Goal: Check status: Check status

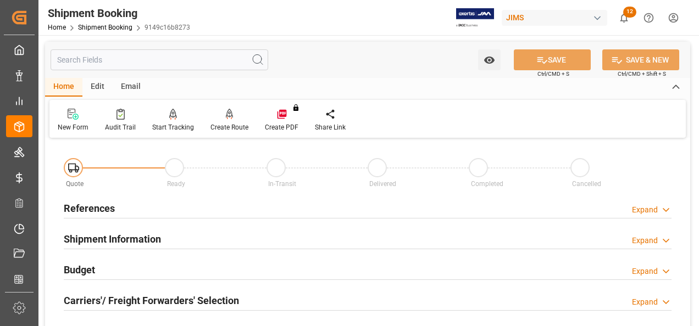
scroll to position [550, 0]
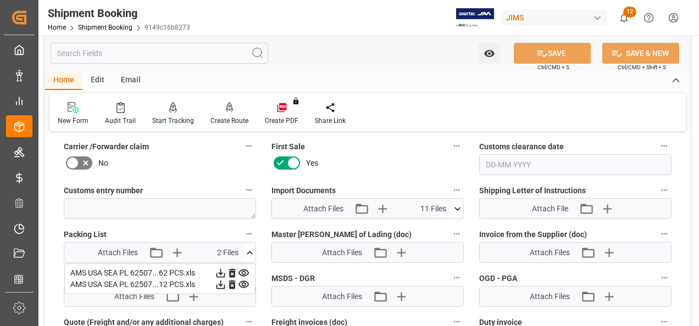
click at [219, 273] on icon at bounding box center [221, 274] width 12 height 12
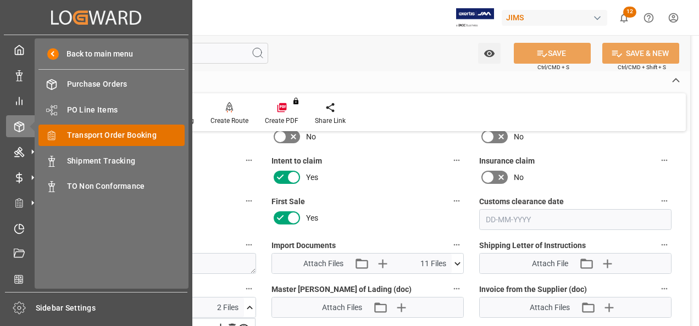
click at [107, 136] on span "Transport Order Booking" at bounding box center [126, 136] width 118 height 12
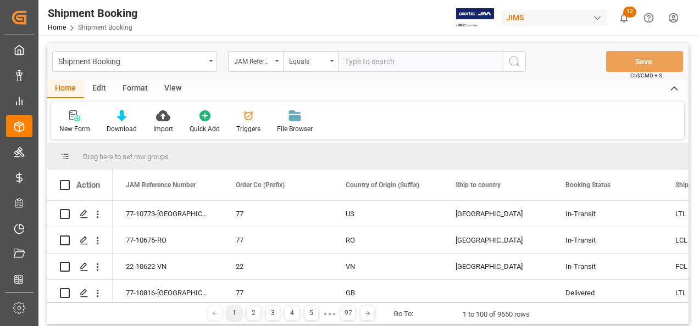
click at [407, 64] on input "text" at bounding box center [420, 61] width 165 height 21
type input "22-10788-M"
click at [516, 65] on circle "search button" at bounding box center [514, 61] width 9 height 9
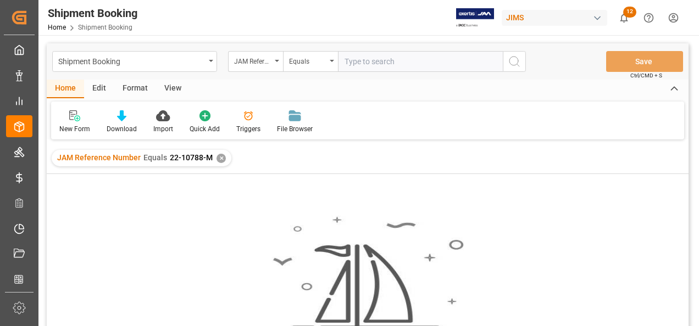
click at [428, 65] on input "text" at bounding box center [420, 61] width 165 height 21
paste input "22-10788-MY"
type input "22-10788-MY"
click at [517, 64] on circle "search button" at bounding box center [514, 61] width 9 height 9
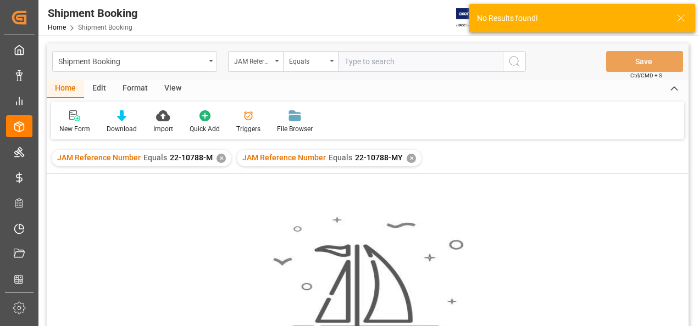
click at [222, 156] on div "✕" at bounding box center [221, 158] width 9 height 9
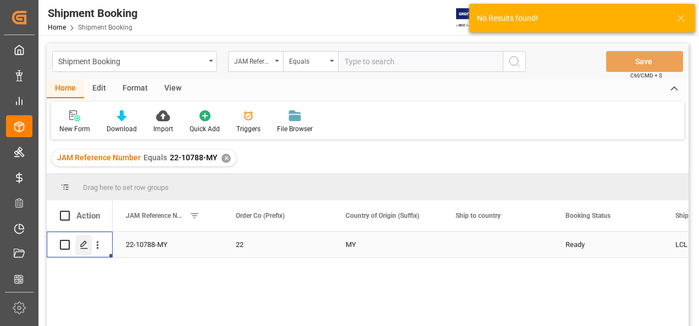
click at [76, 250] on div "Press SPACE to select this row." at bounding box center [83, 245] width 16 height 20
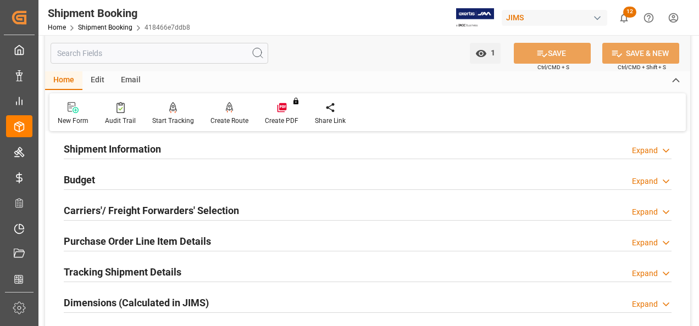
scroll to position [330, 0]
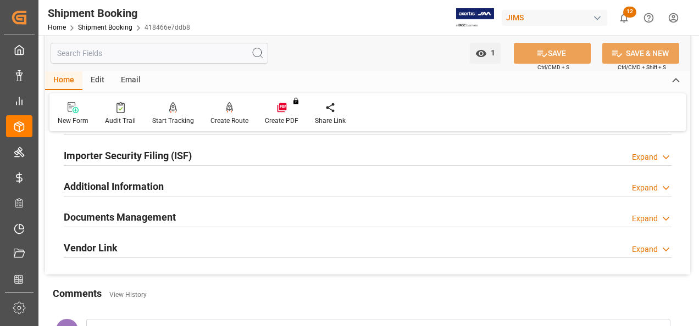
click at [134, 222] on h2 "Documents Management" at bounding box center [120, 217] width 112 height 15
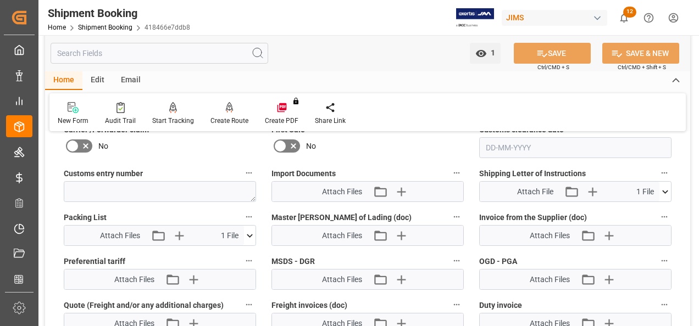
scroll to position [550, 0]
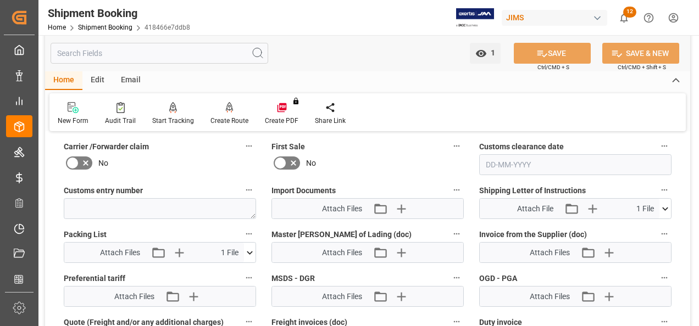
click at [246, 253] on icon at bounding box center [250, 253] width 12 height 12
click at [223, 273] on icon at bounding box center [221, 274] width 12 height 12
click at [665, 204] on icon at bounding box center [666, 209] width 12 height 12
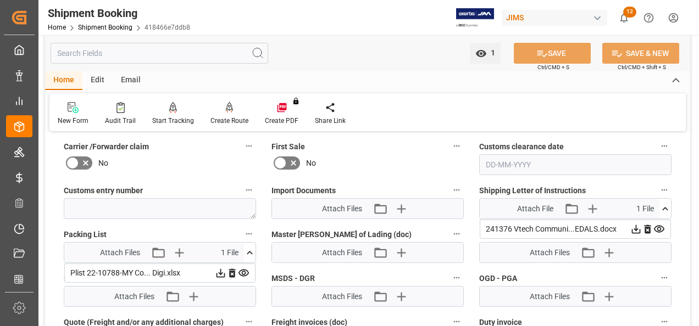
click at [639, 226] on icon at bounding box center [636, 230] width 12 height 12
click at [632, 228] on icon at bounding box center [636, 229] width 9 height 9
click at [530, 209] on span "Attach File" at bounding box center [535, 209] width 36 height 12
click at [641, 226] on icon at bounding box center [636, 229] width 9 height 9
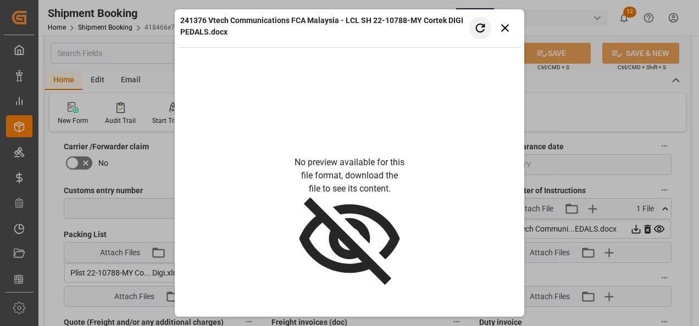
click at [487, 29] on button "Retry" at bounding box center [480, 28] width 22 height 22
click at [506, 29] on icon "button" at bounding box center [505, 28] width 8 height 8
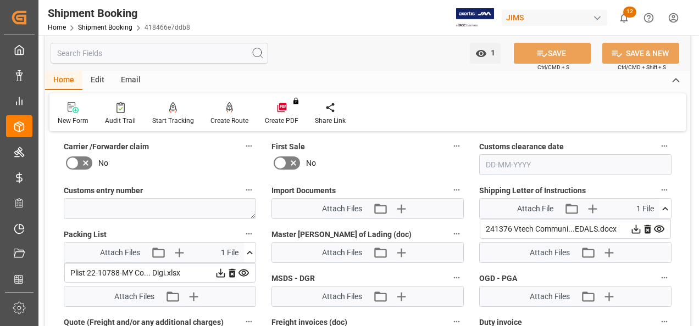
click at [638, 228] on icon at bounding box center [636, 230] width 12 height 12
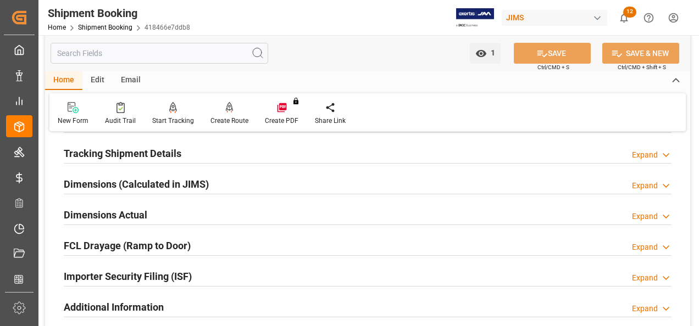
scroll to position [275, 0]
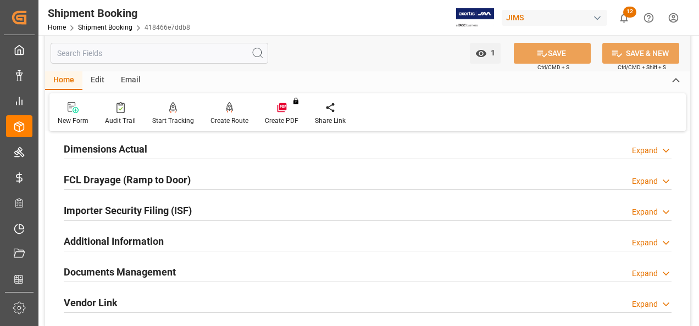
click at [165, 269] on h2 "Documents Management" at bounding box center [120, 272] width 112 height 15
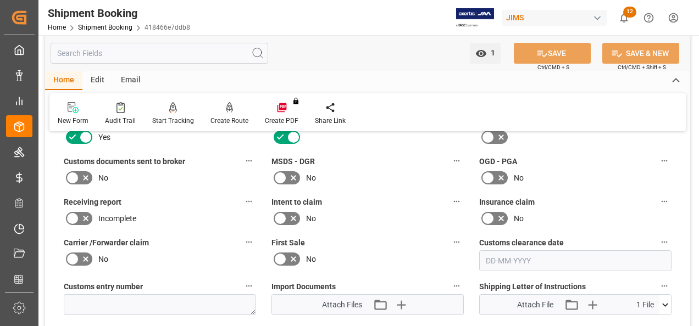
scroll to position [550, 0]
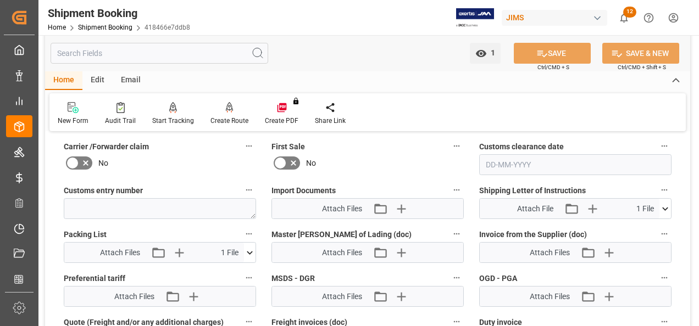
click at [666, 206] on icon at bounding box center [666, 209] width 12 height 12
click at [638, 229] on icon at bounding box center [636, 230] width 12 height 12
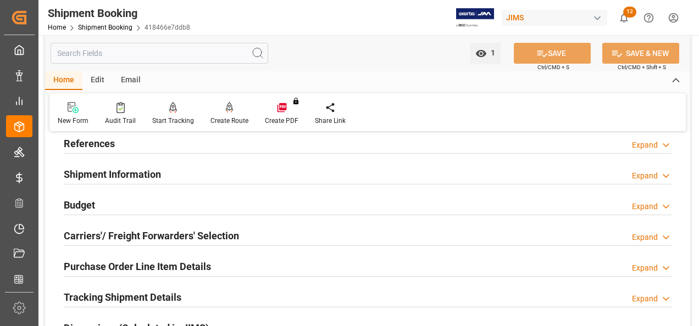
scroll to position [0, 0]
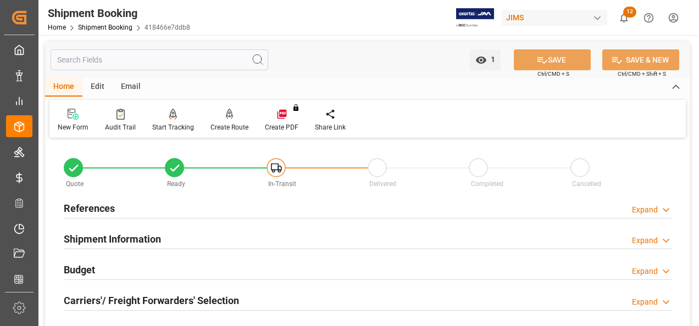
click at [93, 212] on h2 "References" at bounding box center [89, 208] width 51 height 15
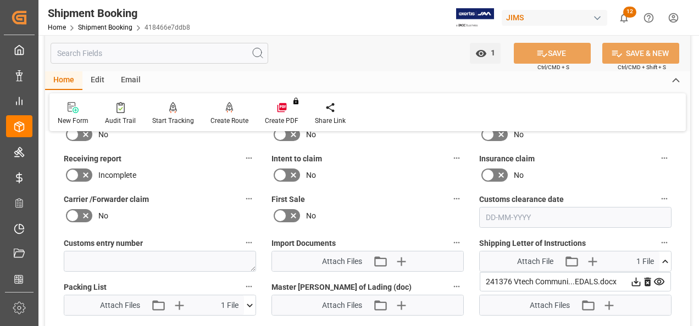
scroll to position [770, 0]
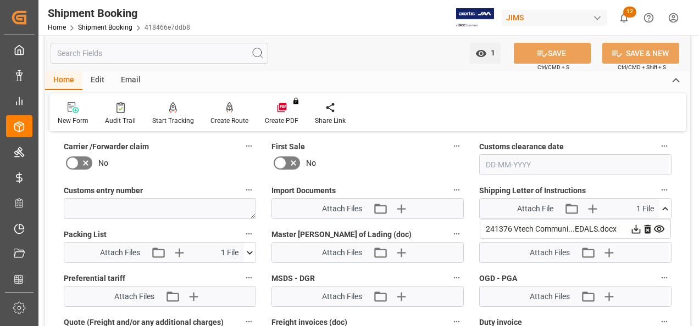
click at [635, 227] on icon at bounding box center [636, 229] width 9 height 9
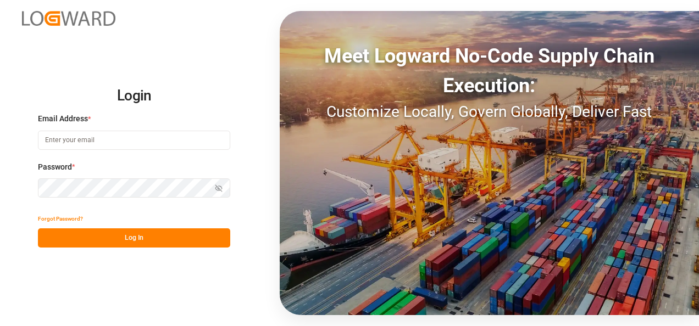
type input "nitin.bhugun@jamindustries.com"
click at [109, 234] on button "Log In" at bounding box center [134, 238] width 192 height 19
type input "nitin.bhugun@jamindustries.com"
click at [153, 244] on button "Log In" at bounding box center [134, 238] width 192 height 19
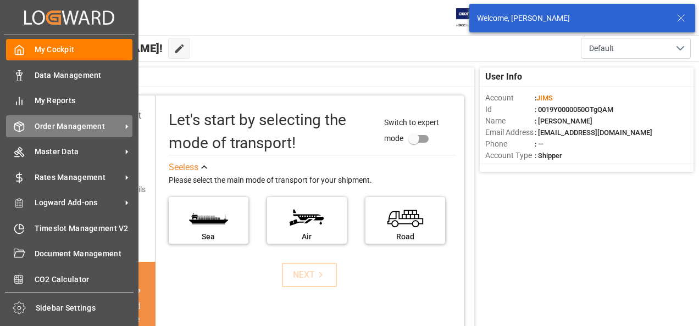
click at [30, 130] on div "Order Management Order Management" at bounding box center [69, 125] width 126 height 21
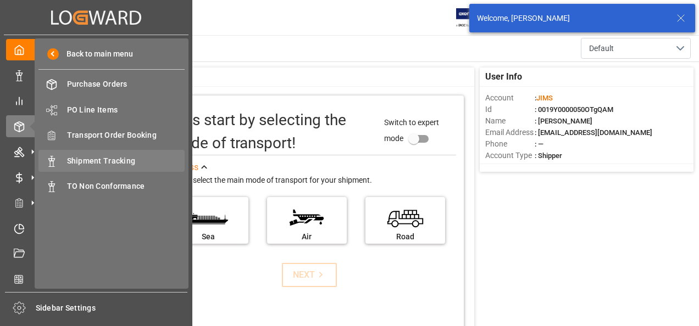
click at [122, 159] on span "Shipment Tracking" at bounding box center [126, 162] width 118 height 12
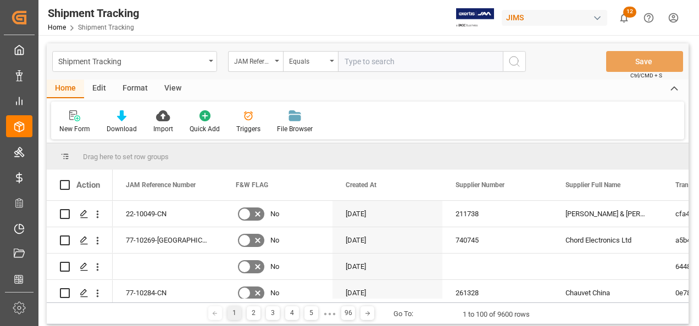
click at [407, 60] on input "text" at bounding box center [420, 61] width 165 height 21
type input "EITU9205197"
click at [253, 62] on div "JAM Reference Number" at bounding box center [252, 60] width 37 height 13
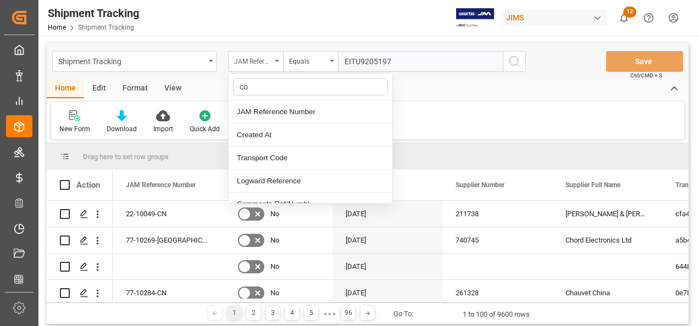
type input "con"
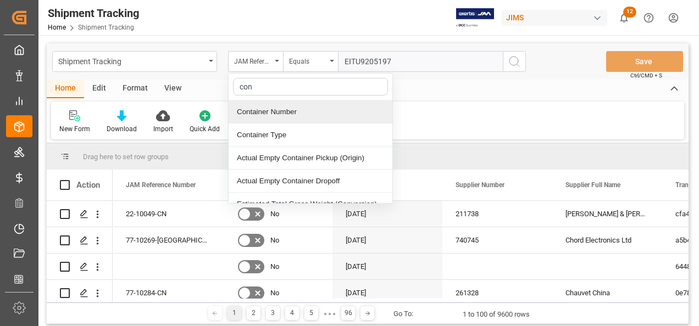
click at [285, 102] on div "Container Number" at bounding box center [311, 112] width 164 height 23
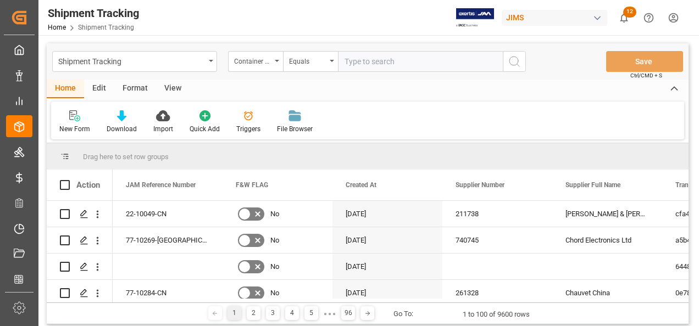
click at [379, 58] on input "text" at bounding box center [420, 61] width 165 height 21
paste input "EITU9205197"
type input "EITU9205197"
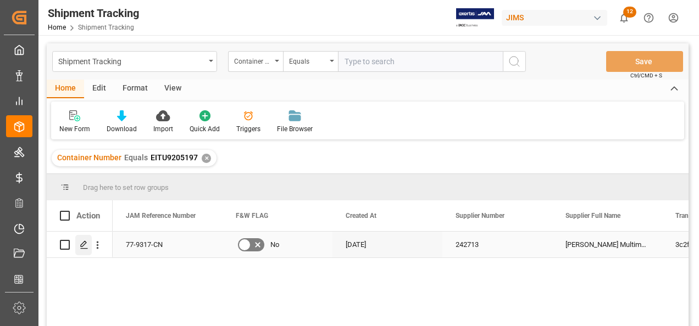
click at [87, 246] on icon "Press SPACE to select this row." at bounding box center [84, 245] width 9 height 9
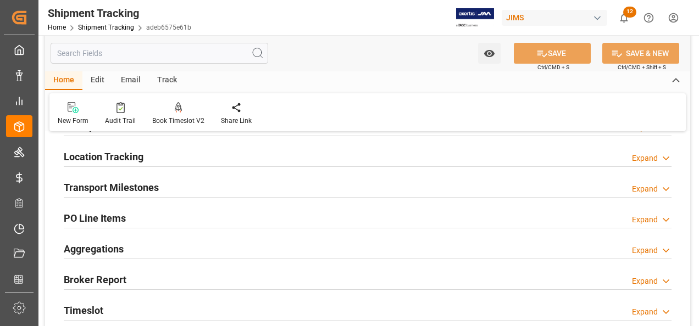
scroll to position [165, 0]
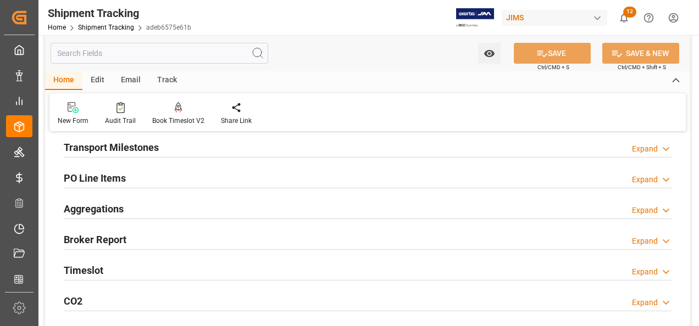
click at [121, 151] on h2 "Transport Milestones" at bounding box center [111, 147] width 95 height 15
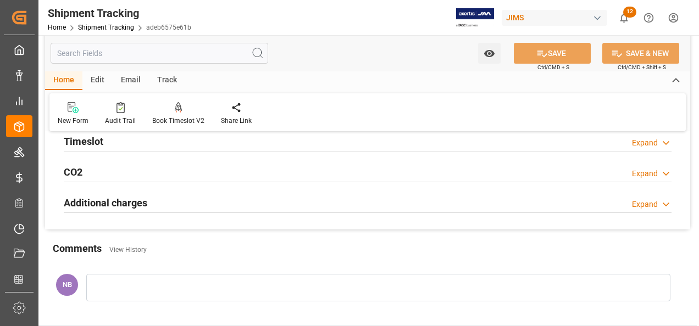
scroll to position [605, 0]
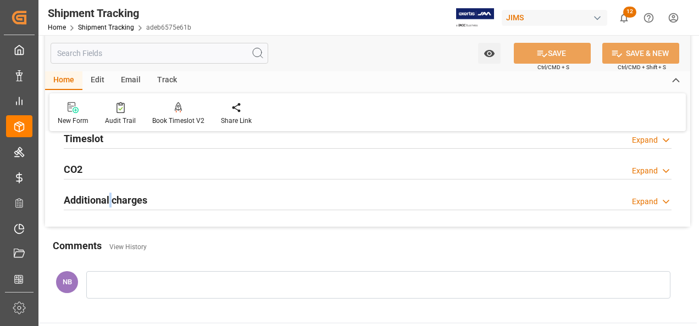
click at [108, 198] on h2 "Additional charges" at bounding box center [106, 200] width 84 height 15
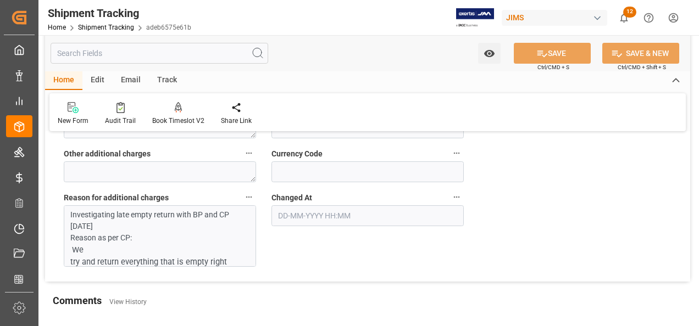
scroll to position [770, 0]
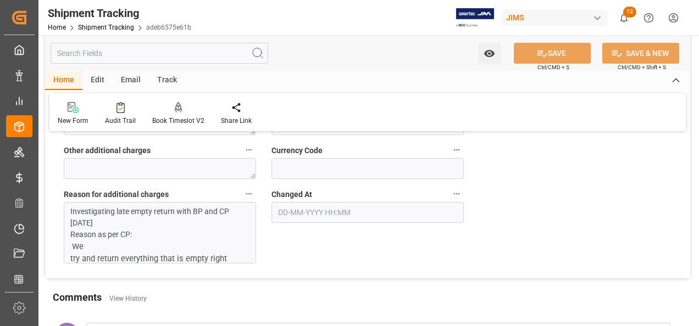
click at [215, 237] on p "Reason as per CP:" at bounding box center [157, 235] width 174 height 12
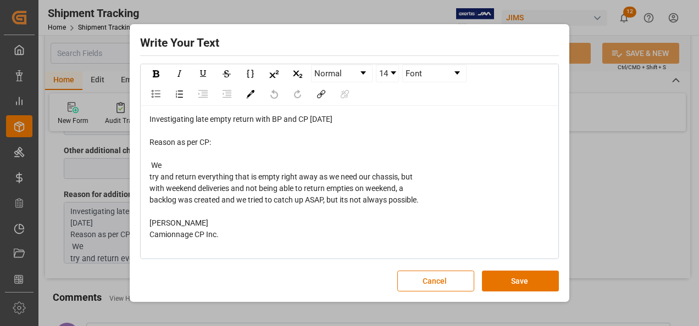
scroll to position [3, 0]
click at [618, 195] on div "Write Your Text Normal 14 Font Investigating late empty return with BP and CP 1…" at bounding box center [349, 163] width 699 height 326
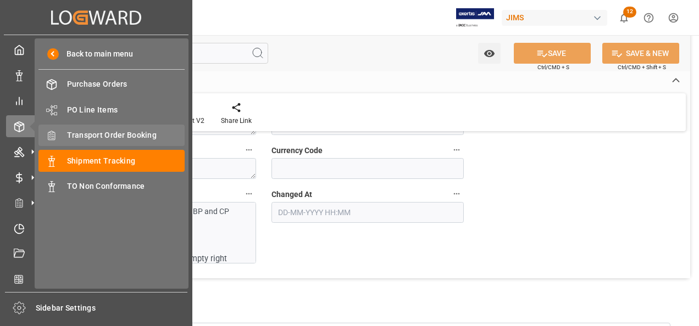
click at [97, 140] on span "Transport Order Booking" at bounding box center [126, 136] width 118 height 12
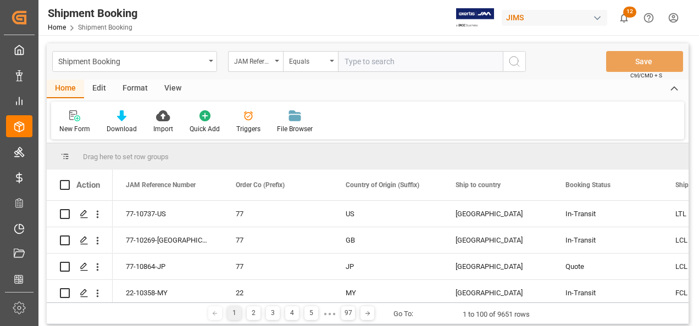
click at [442, 65] on input "text" at bounding box center [420, 61] width 165 height 21
type input "22-10788-MY"
click at [512, 67] on icon "search button" at bounding box center [514, 61] width 13 height 13
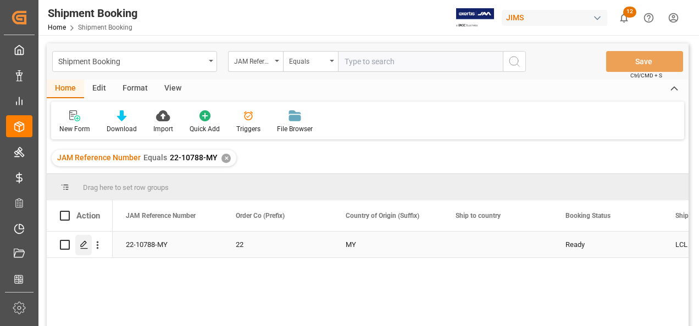
click at [83, 248] on icon "Press SPACE to select this row." at bounding box center [84, 245] width 9 height 9
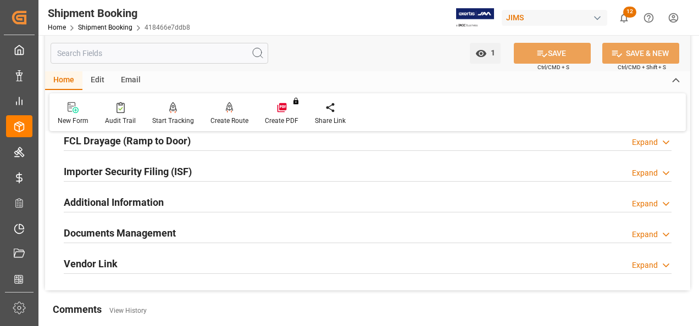
scroll to position [330, 0]
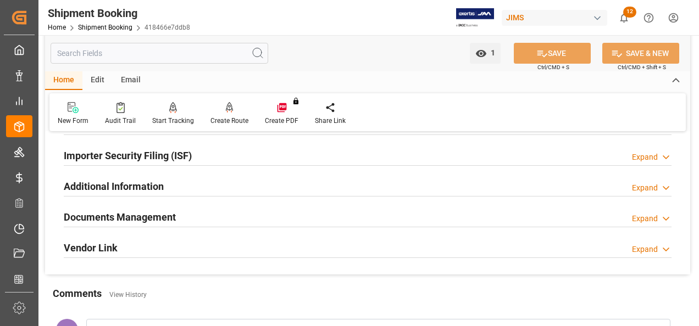
click at [167, 217] on h2 "Documents Management" at bounding box center [120, 217] width 112 height 15
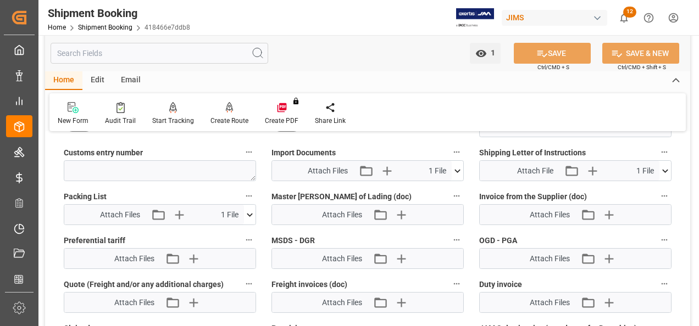
scroll to position [605, 0]
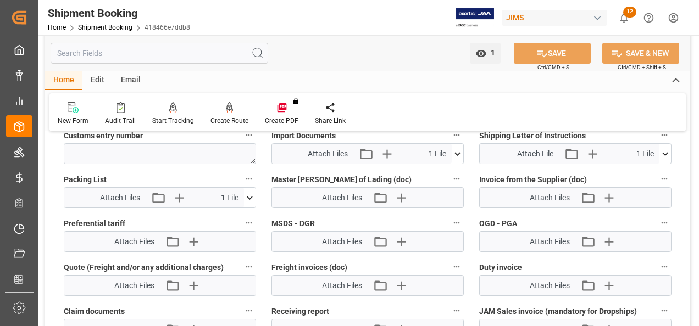
click at [667, 152] on icon at bounding box center [665, 153] width 6 height 3
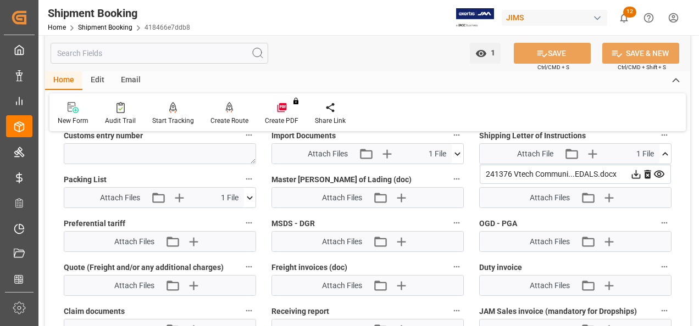
click at [637, 172] on icon at bounding box center [636, 174] width 9 height 9
click at [642, 173] on icon at bounding box center [636, 175] width 12 height 12
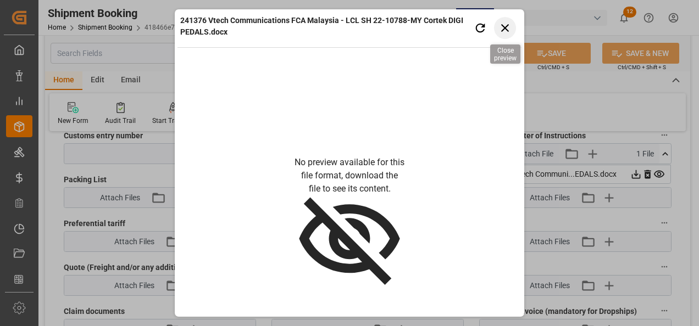
click at [508, 30] on icon "button" at bounding box center [506, 28] width 14 height 14
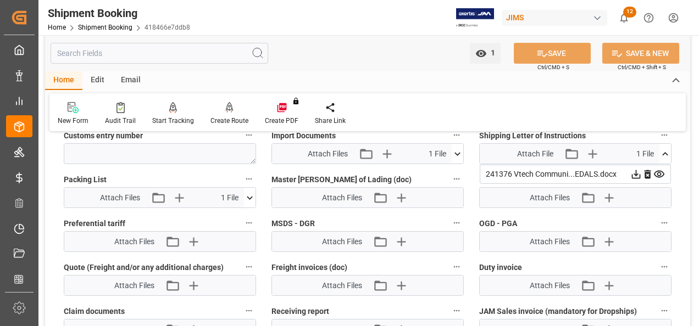
click at [506, 170] on div "241376 Vtech Communi...EDALS.docx" at bounding box center [575, 175] width 179 height 12
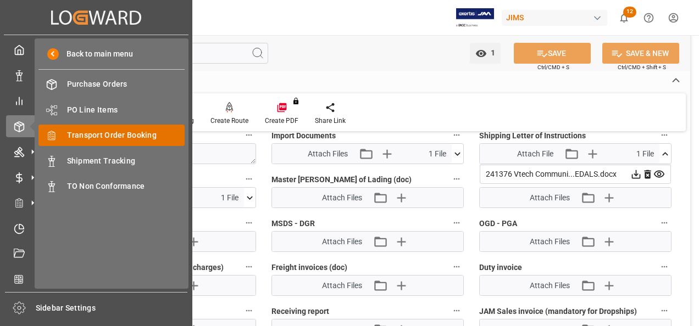
click at [78, 142] on div "Transport Order Booking Transport Order Booking" at bounding box center [111, 135] width 146 height 21
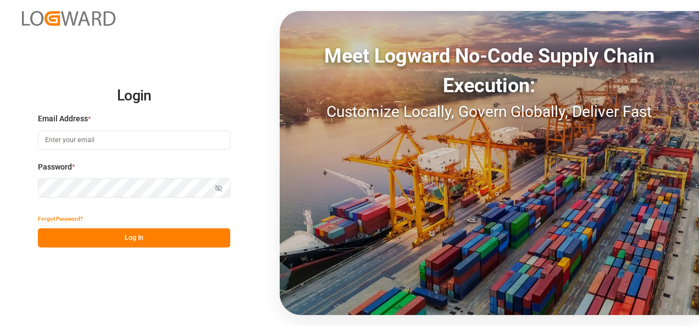
type input "[EMAIL_ADDRESS][DOMAIN_NAME]"
click at [214, 243] on button "Log In" at bounding box center [134, 238] width 192 height 19
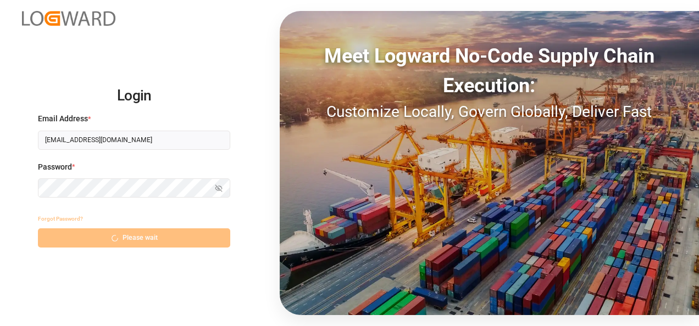
click at [214, 243] on div "Forgot Password? Please wait" at bounding box center [134, 228] width 192 height 38
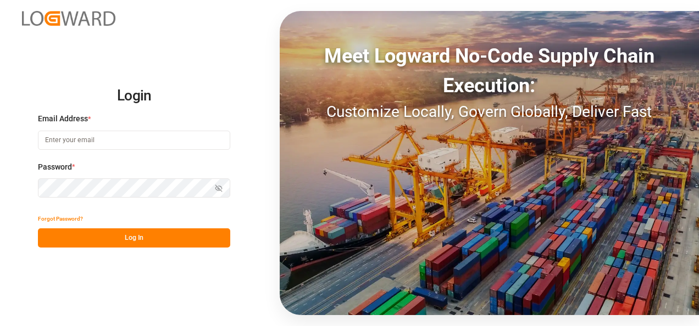
type input "[EMAIL_ADDRESS][DOMAIN_NAME]"
click at [214, 243] on button "Log In" at bounding box center [134, 238] width 192 height 19
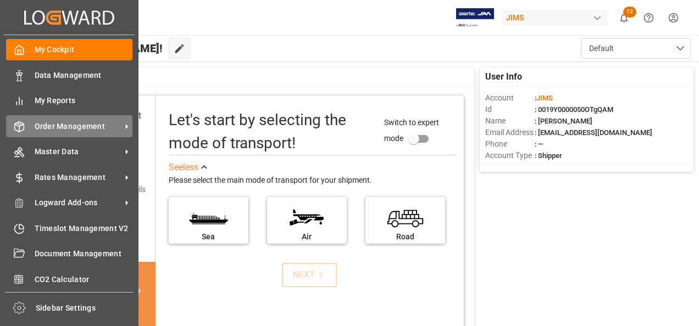
click at [95, 130] on span "Order Management" at bounding box center [78, 127] width 87 height 12
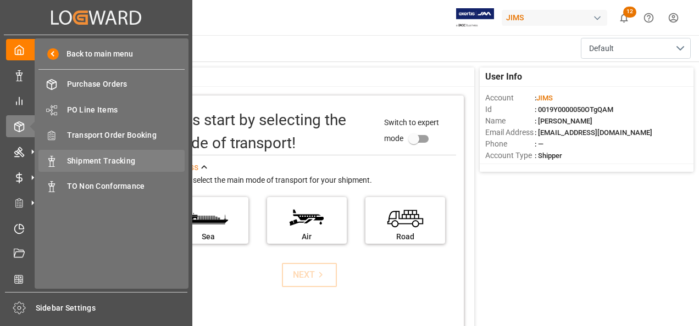
click at [151, 154] on div "Shipment Tracking Shipment Tracking" at bounding box center [111, 160] width 146 height 21
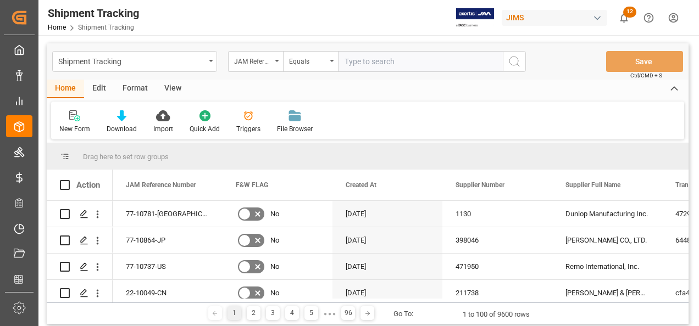
click at [452, 69] on input "text" at bounding box center [420, 61] width 165 height 21
type input "22-10788-MY"
click at [517, 61] on icon "search button" at bounding box center [514, 61] width 13 height 13
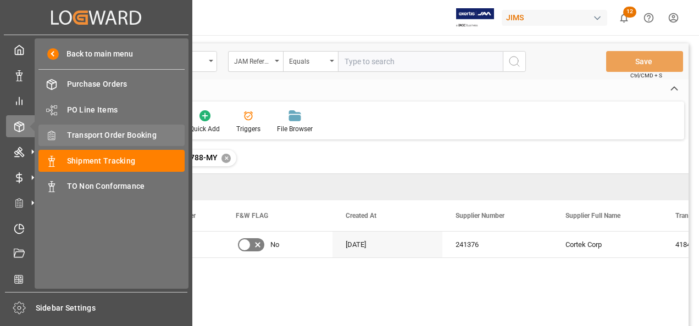
click at [113, 140] on span "Transport Order Booking" at bounding box center [126, 136] width 118 height 12
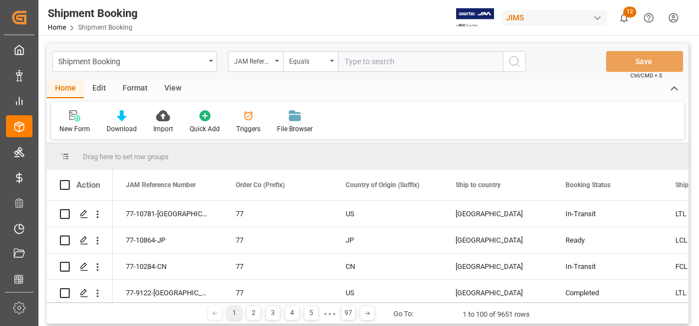
click at [454, 65] on input "text" at bounding box center [420, 61] width 165 height 21
paste input "22-10788-MY"
type input "22-10788-MY"
click at [519, 66] on line "search button" at bounding box center [518, 65] width 2 height 2
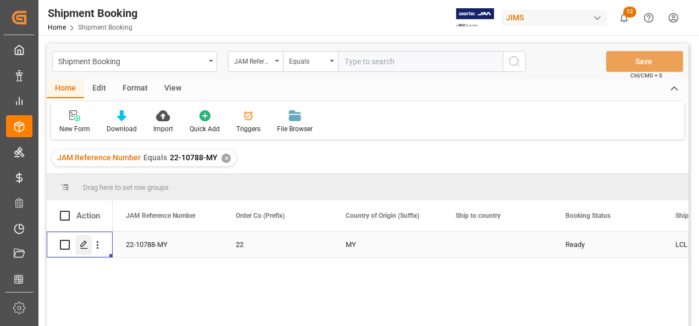
click at [87, 245] on icon "Press SPACE to select this row." at bounding box center [84, 245] width 9 height 9
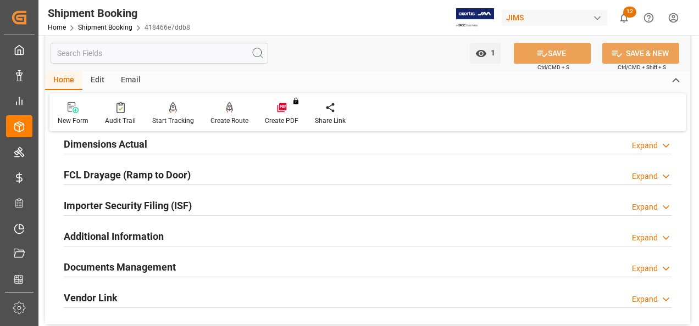
scroll to position [330, 0]
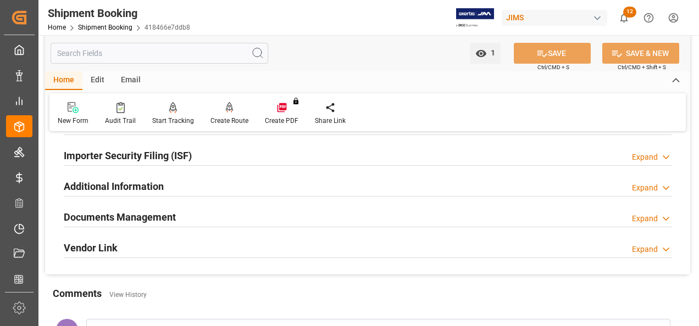
drag, startPoint x: 128, startPoint y: 217, endPoint x: 134, endPoint y: 215, distance: 6.1
click at [128, 217] on h2 "Documents Management" at bounding box center [120, 217] width 112 height 15
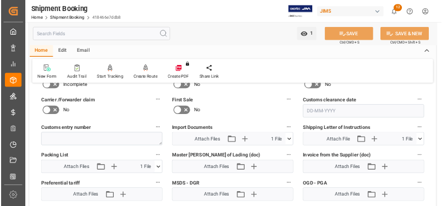
scroll to position [605, 0]
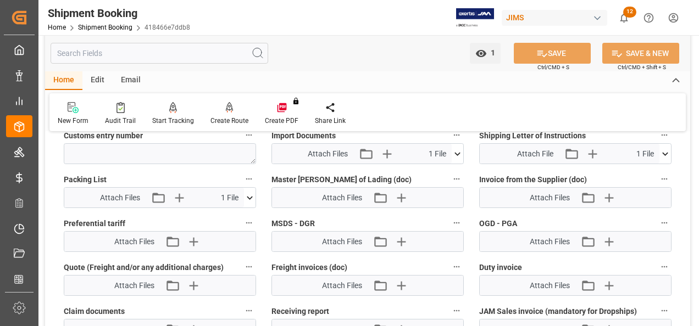
click at [662, 154] on icon at bounding box center [666, 154] width 12 height 12
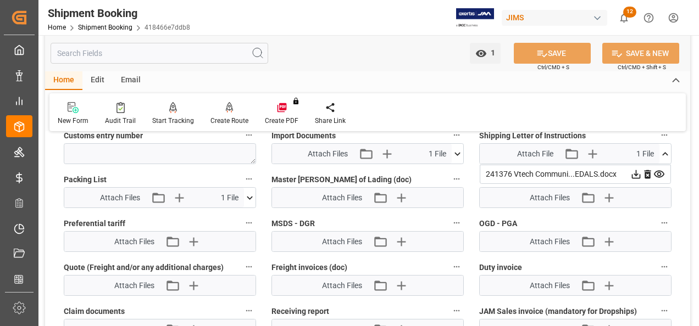
click at [637, 171] on icon at bounding box center [636, 175] width 12 height 12
click at [495, 170] on div "241376 Vtech Communi...EDALS.docx" at bounding box center [575, 175] width 179 height 12
click at [499, 173] on div "241376 Vtech Communi...EDALS.docx" at bounding box center [575, 175] width 179 height 12
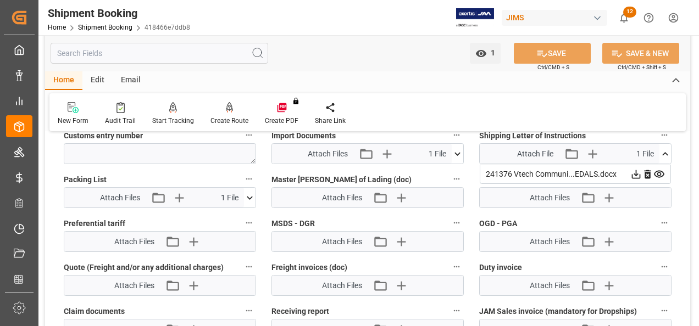
click at [562, 174] on div "241376 Vtech Communi...EDALS.docx" at bounding box center [575, 175] width 179 height 12
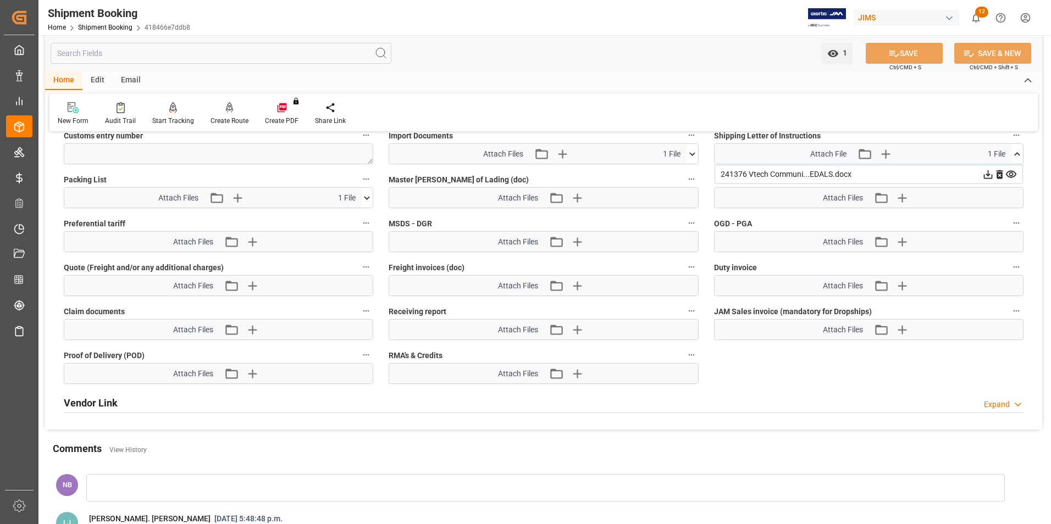
click at [699, 169] on div "241376 Vtech Communi...EDALS.docx" at bounding box center [869, 175] width 296 height 12
click at [699, 171] on icon at bounding box center [988, 174] width 9 height 9
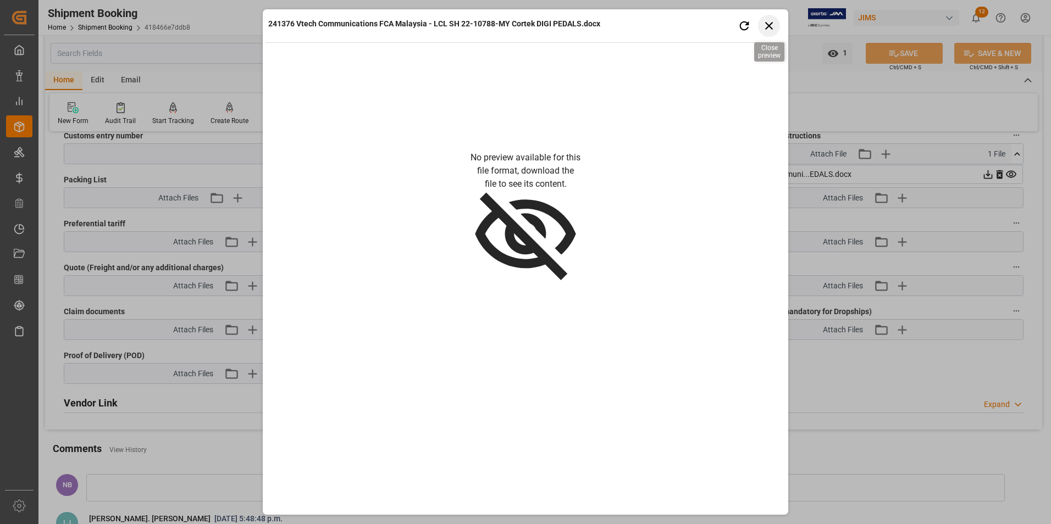
click at [699, 20] on icon "button" at bounding box center [769, 26] width 14 height 14
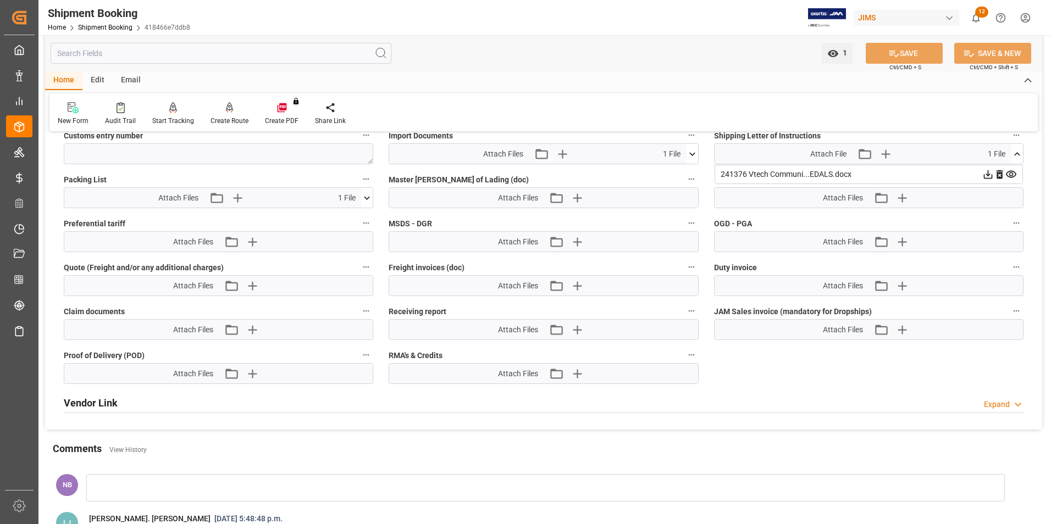
click at [699, 171] on icon at bounding box center [988, 175] width 12 height 12
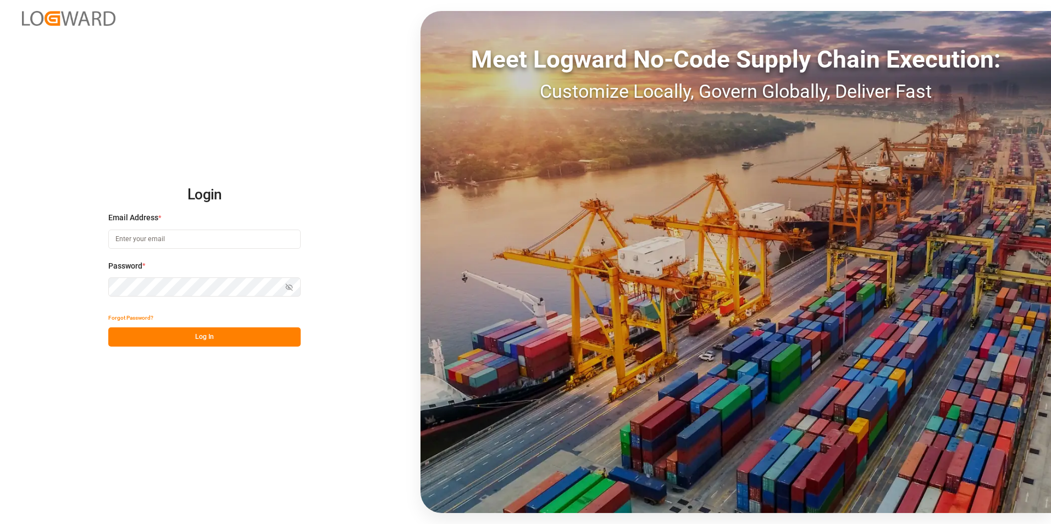
type input "[EMAIL_ADDRESS][DOMAIN_NAME]"
click at [240, 334] on button "Log In" at bounding box center [204, 337] width 192 height 19
type input "[EMAIL_ADDRESS][DOMAIN_NAME]"
click at [240, 334] on button "Log In" at bounding box center [204, 337] width 192 height 19
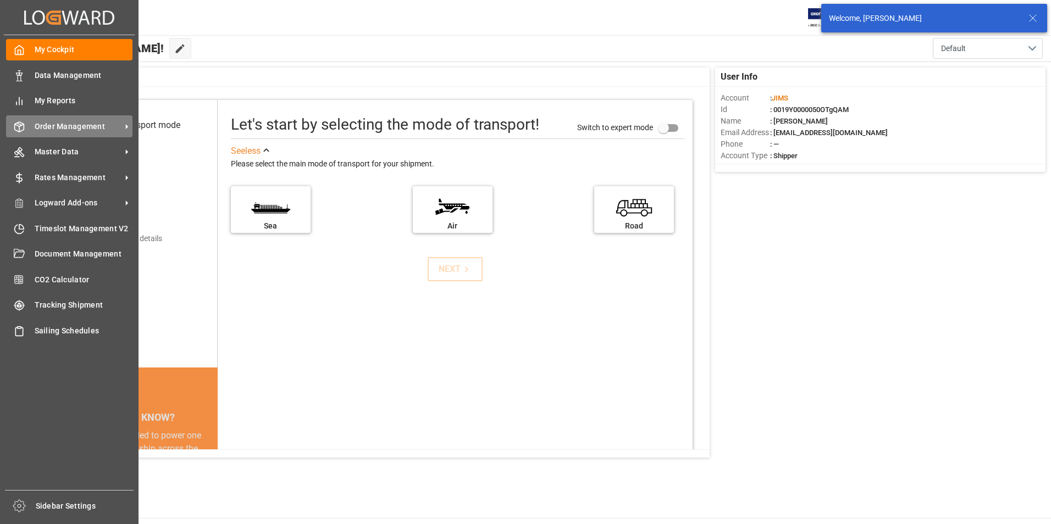
click at [23, 131] on icon at bounding box center [19, 126] width 11 height 11
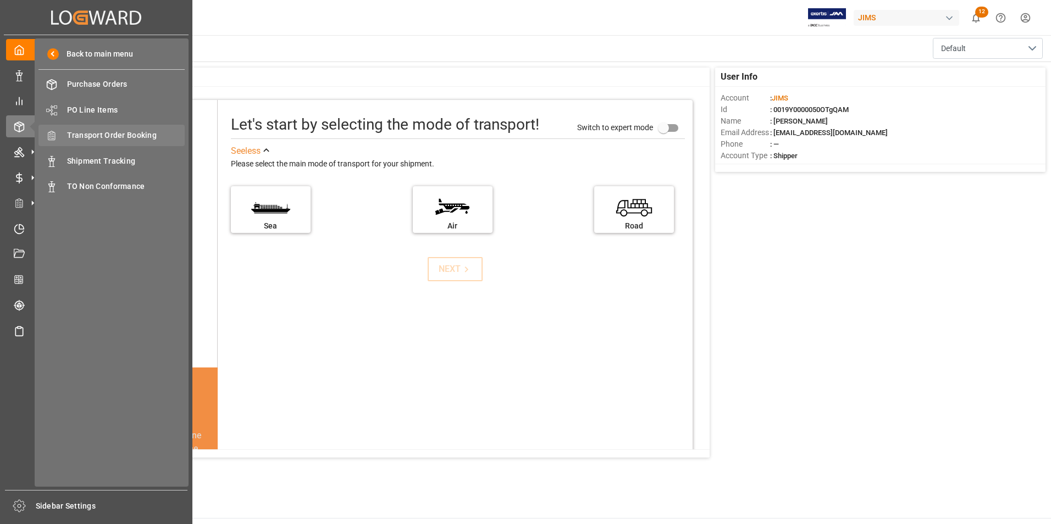
click at [105, 139] on span "Transport Order Booking" at bounding box center [126, 136] width 118 height 12
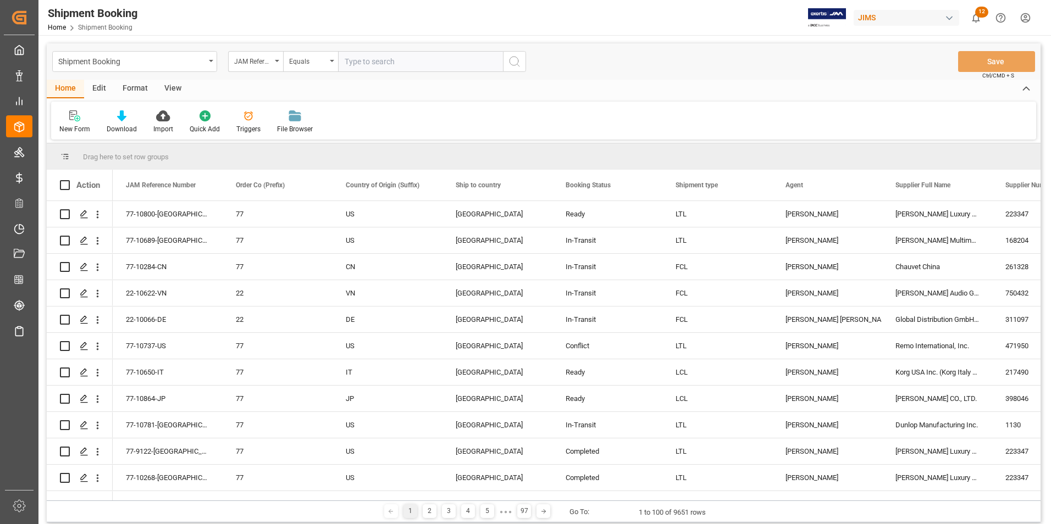
click at [419, 62] on input "text" at bounding box center [420, 61] width 165 height 21
type input "22-10788-MY"
click at [523, 62] on button "search button" at bounding box center [514, 61] width 23 height 21
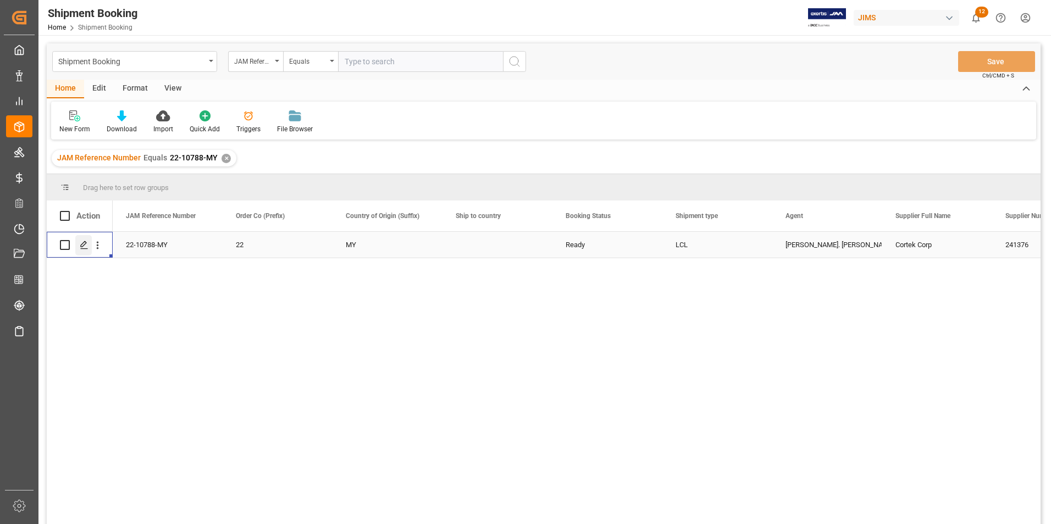
click at [79, 245] on div "Press SPACE to select this row." at bounding box center [83, 245] width 16 height 20
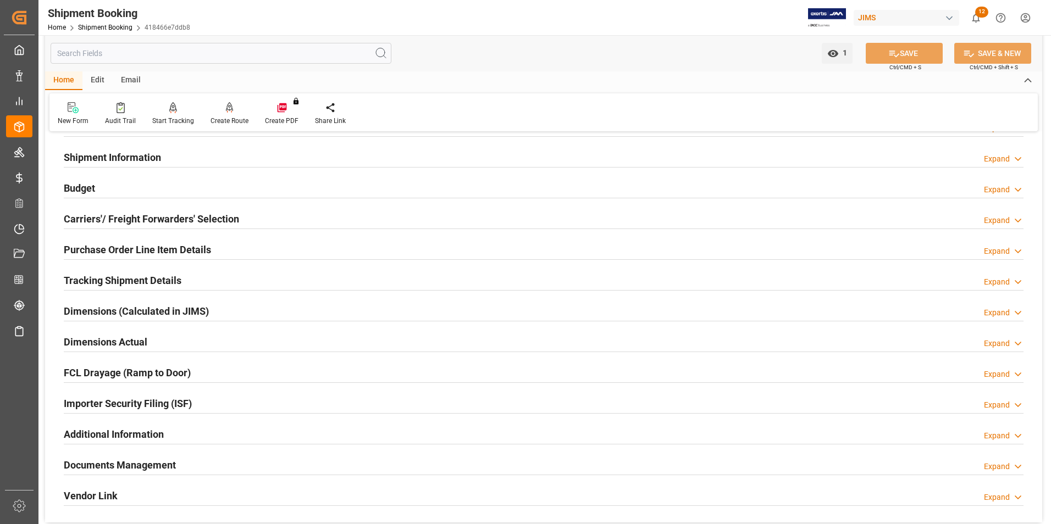
scroll to position [220, 0]
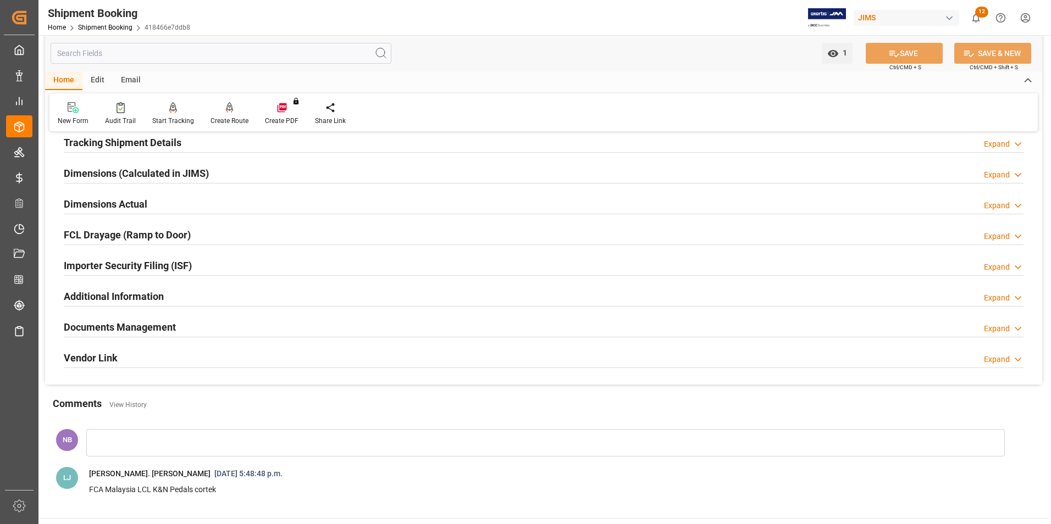
click at [143, 291] on h2 "Additional Information" at bounding box center [114, 296] width 100 height 15
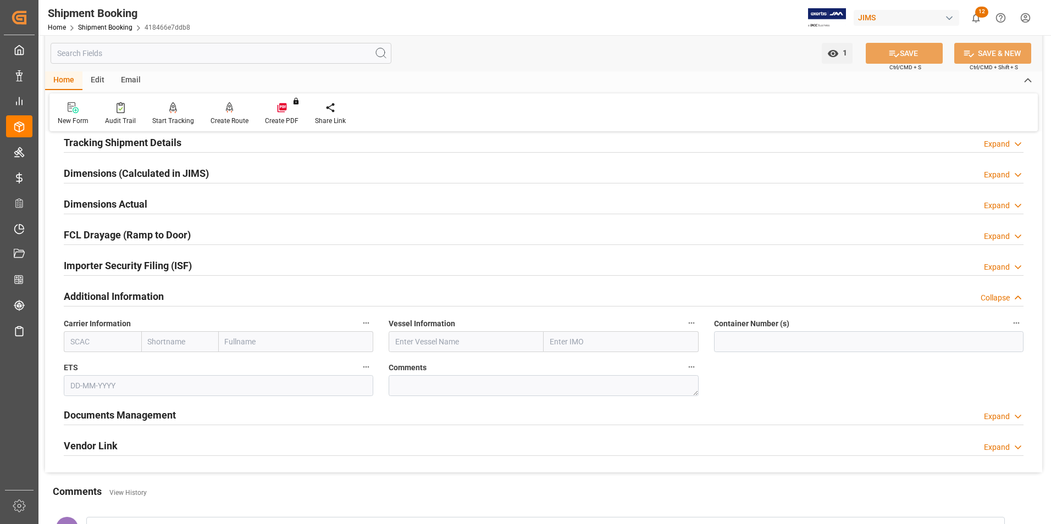
click at [146, 290] on h2 "Additional Information" at bounding box center [114, 296] width 100 height 15
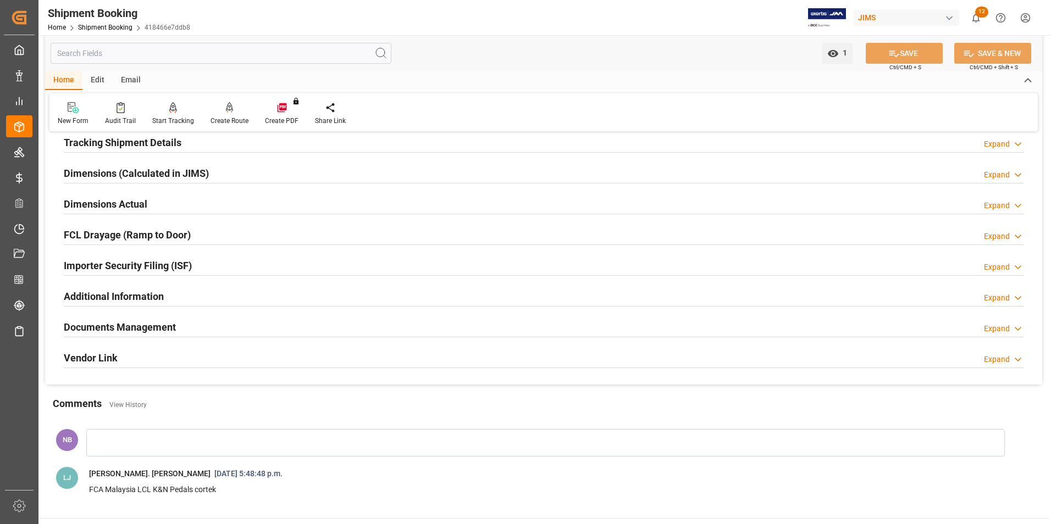
click at [143, 329] on h2 "Documents Management" at bounding box center [120, 327] width 112 height 15
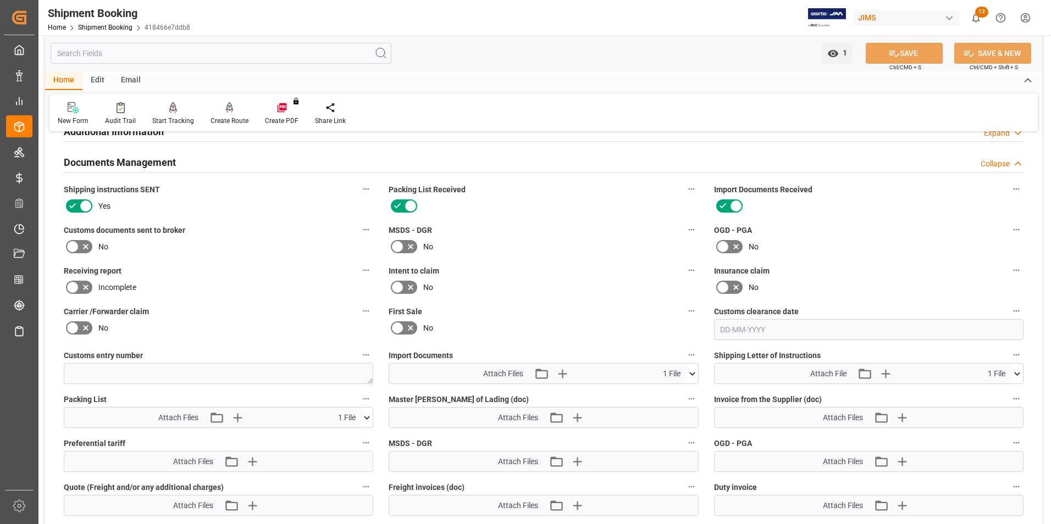
scroll to position [440, 0]
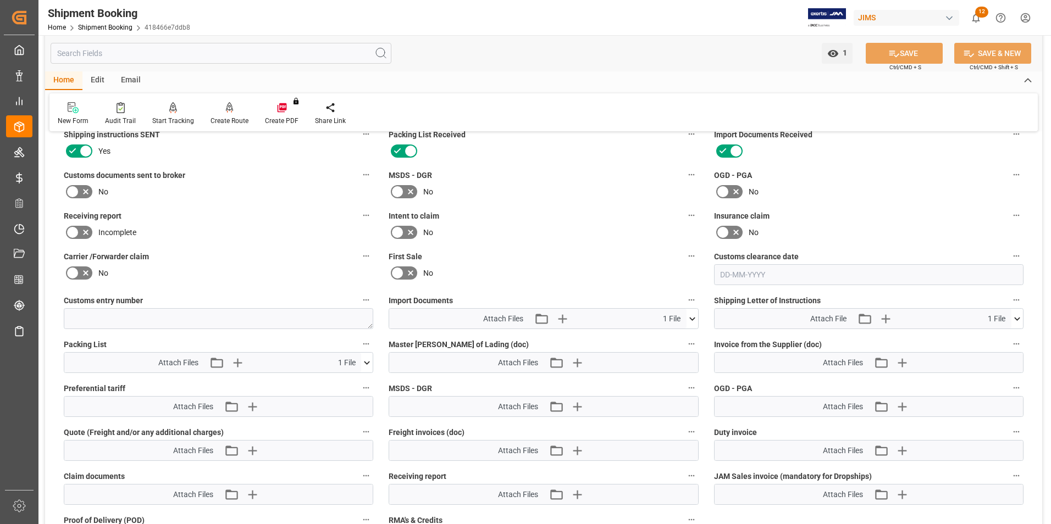
click at [1016, 320] on icon at bounding box center [1017, 319] width 12 height 12
click at [988, 339] on icon at bounding box center [988, 339] width 9 height 9
click at [370, 359] on icon at bounding box center [367, 363] width 12 height 12
click at [982, 345] on icon at bounding box center [988, 340] width 12 height 12
click at [990, 340] on icon at bounding box center [988, 340] width 12 height 12
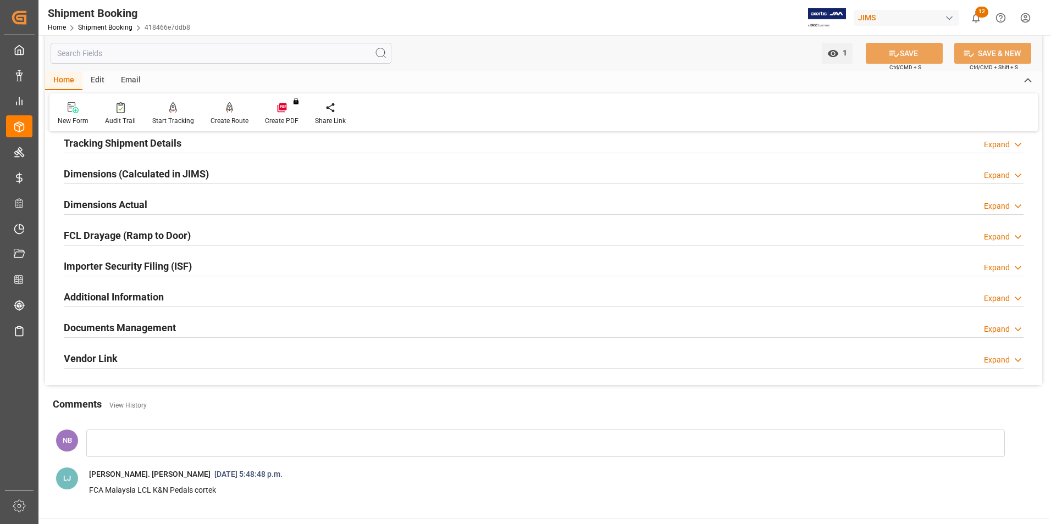
scroll to position [220, 0]
click at [146, 321] on h2 "Documents Management" at bounding box center [120, 327] width 112 height 15
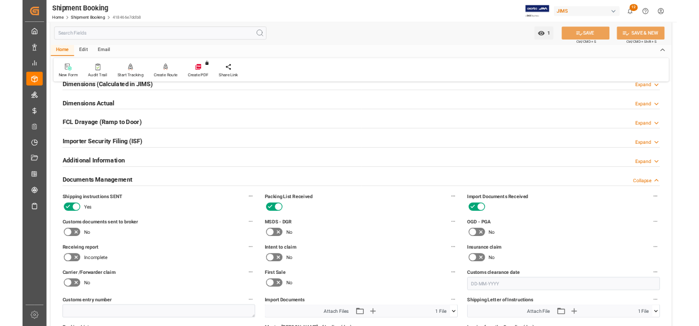
scroll to position [330, 0]
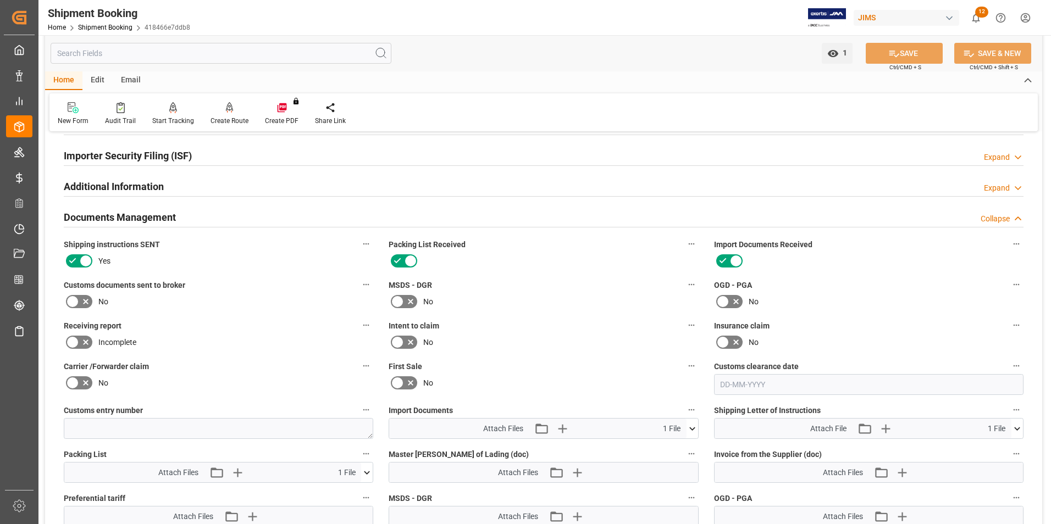
click at [1019, 429] on icon at bounding box center [1017, 428] width 6 height 3
click at [990, 444] on icon at bounding box center [988, 450] width 12 height 12
